Goal: Communication & Community: Ask a question

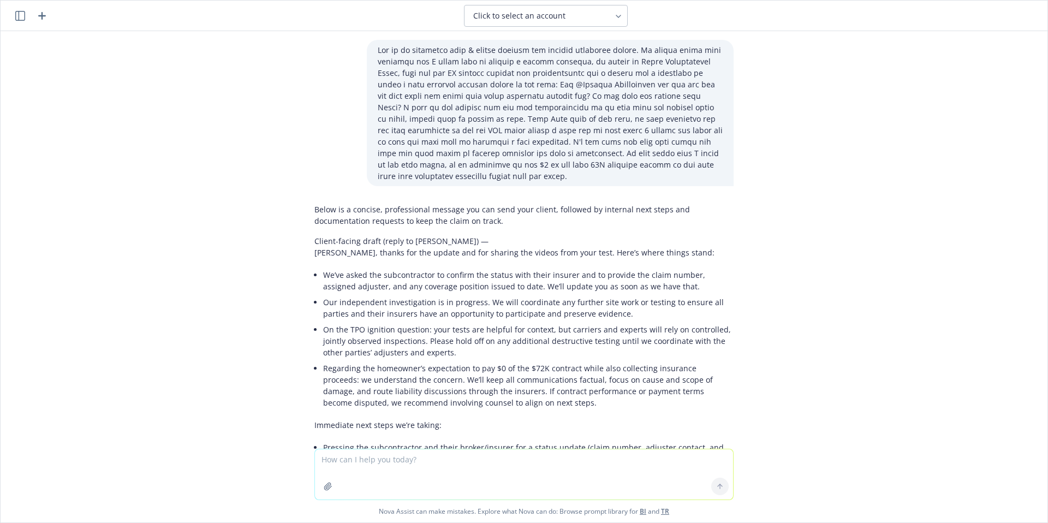
click at [39, 16] on icon "button" at bounding box center [41, 15] width 13 height 13
